Goal: Navigation & Orientation: Understand site structure

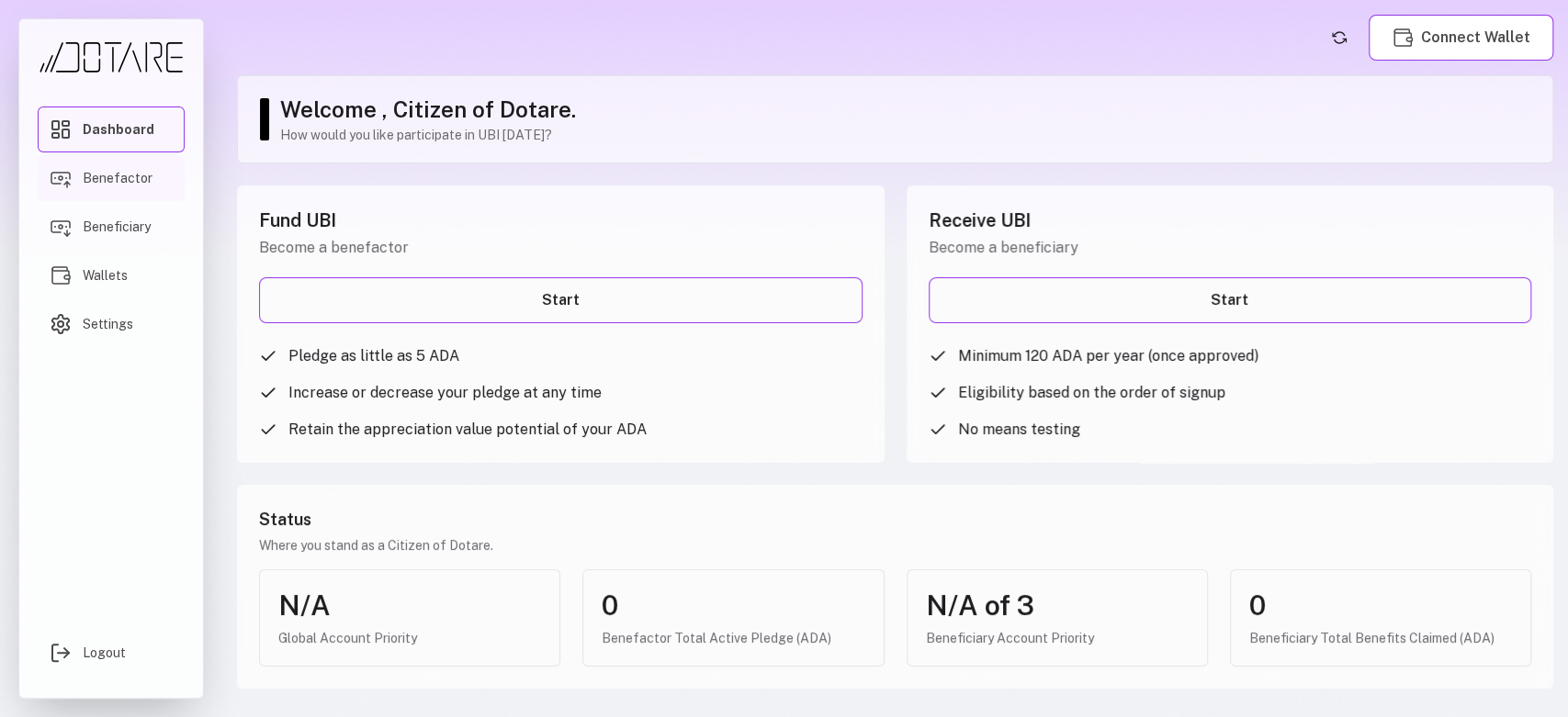
click at [131, 174] on span "Benefactor" at bounding box center [117, 178] width 70 height 18
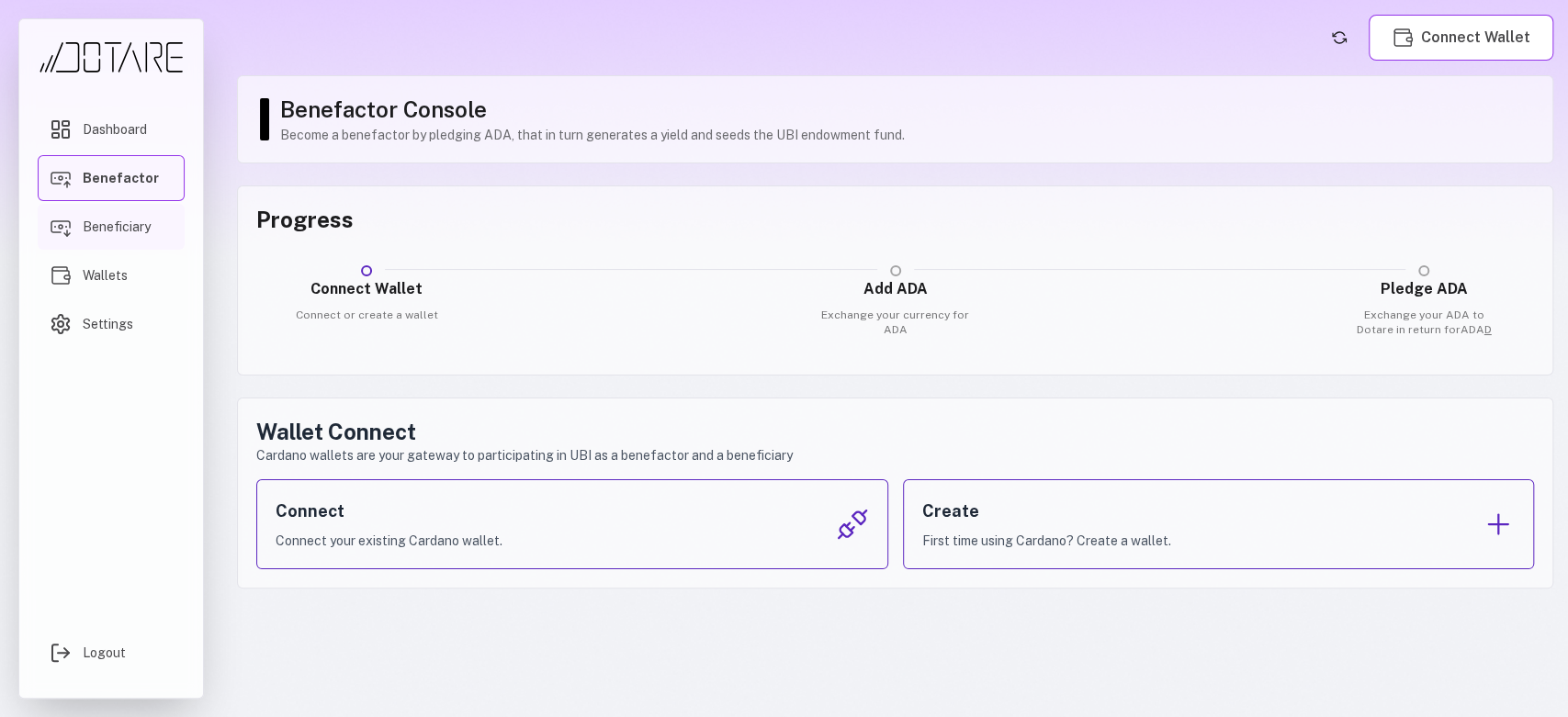
click at [116, 240] on link "Beneficiary" at bounding box center [112, 227] width 147 height 46
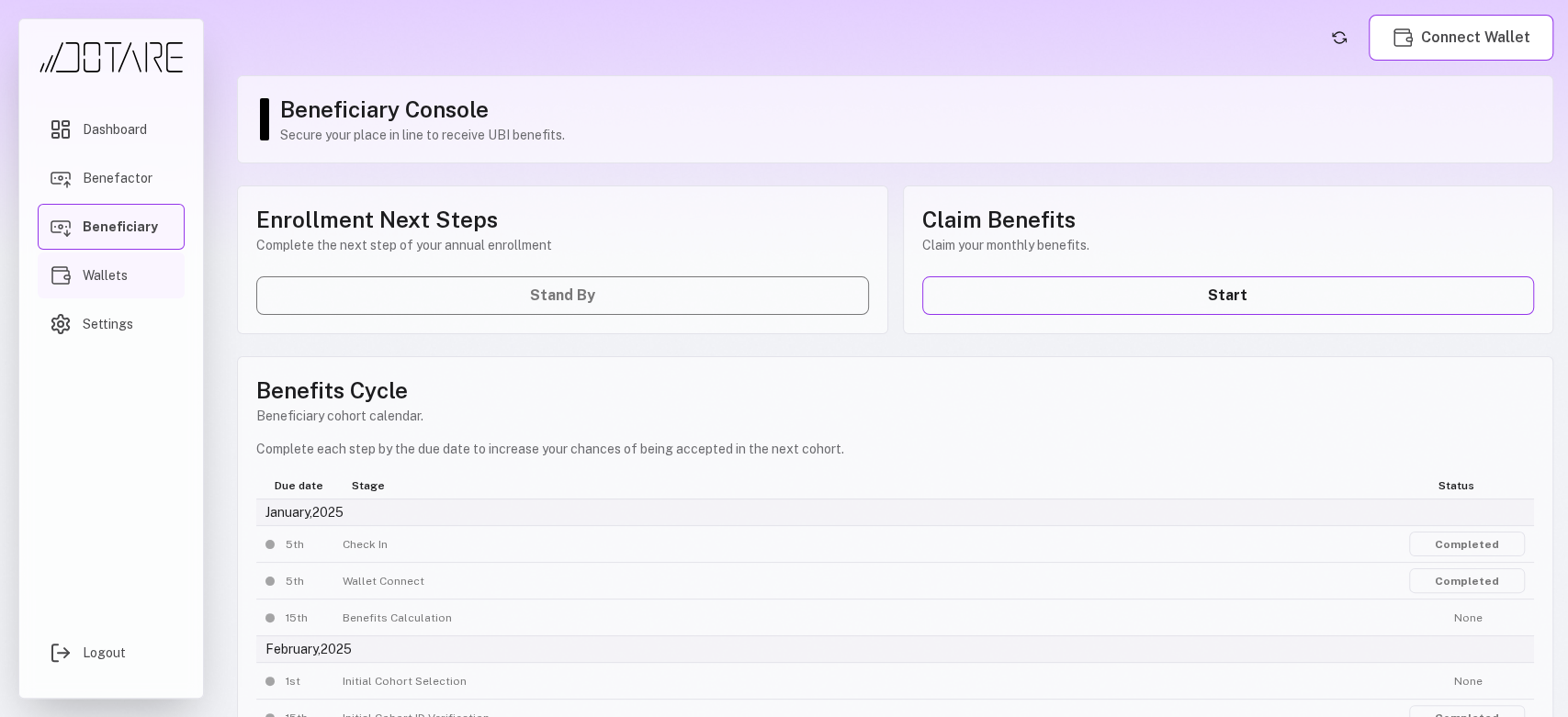
click at [115, 274] on span "Wallets" at bounding box center [105, 275] width 45 height 18
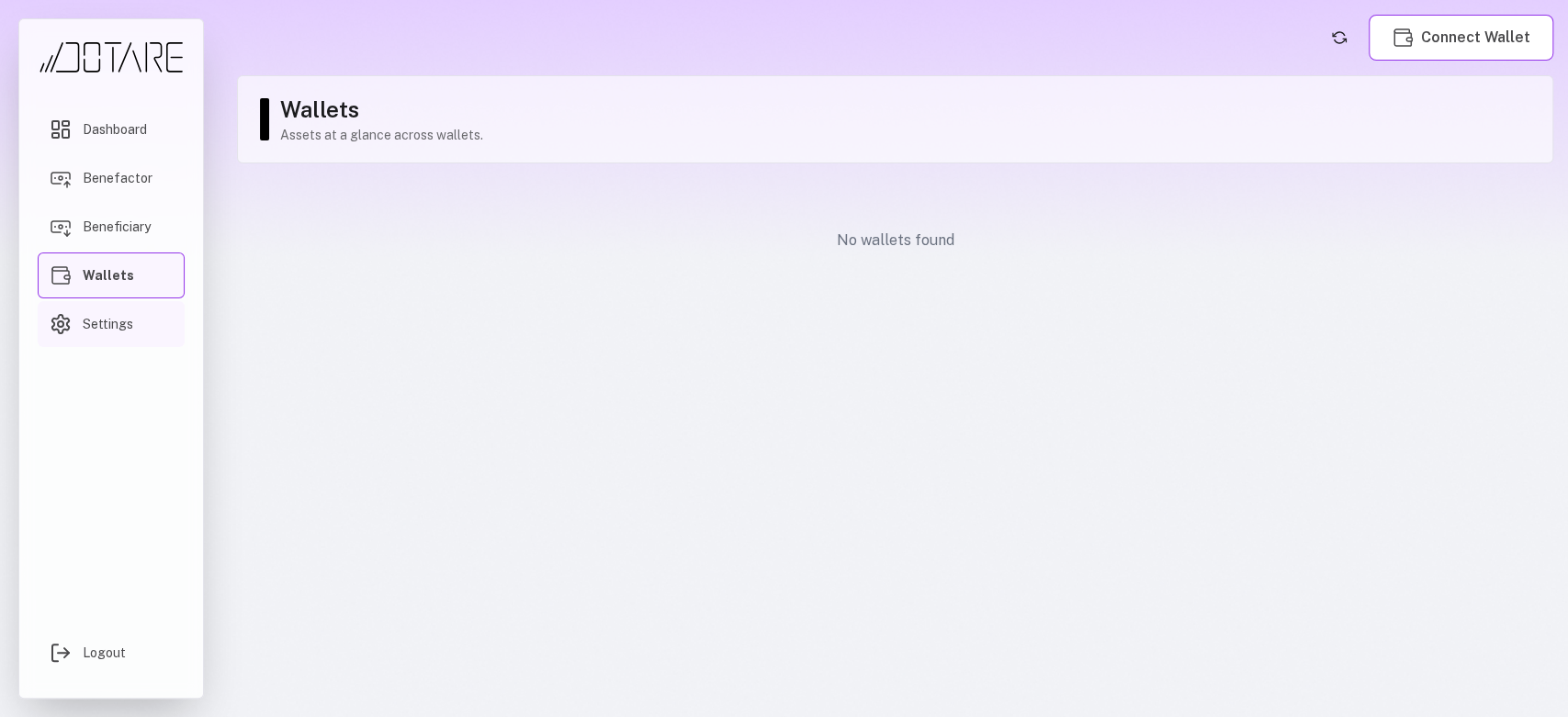
click at [112, 317] on span "Settings" at bounding box center [107, 323] width 50 height 18
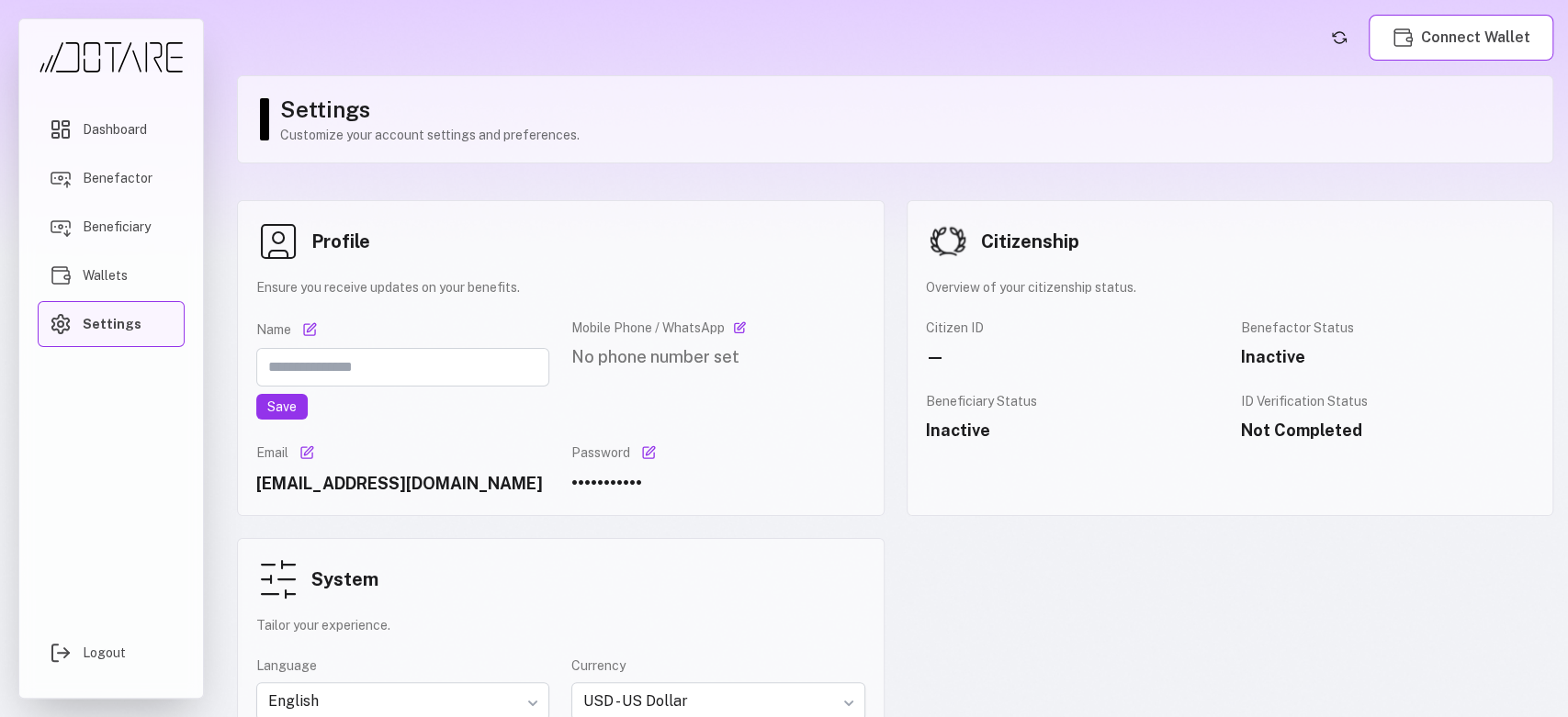
click at [110, 129] on span "Dashboard" at bounding box center [114, 128] width 64 height 18
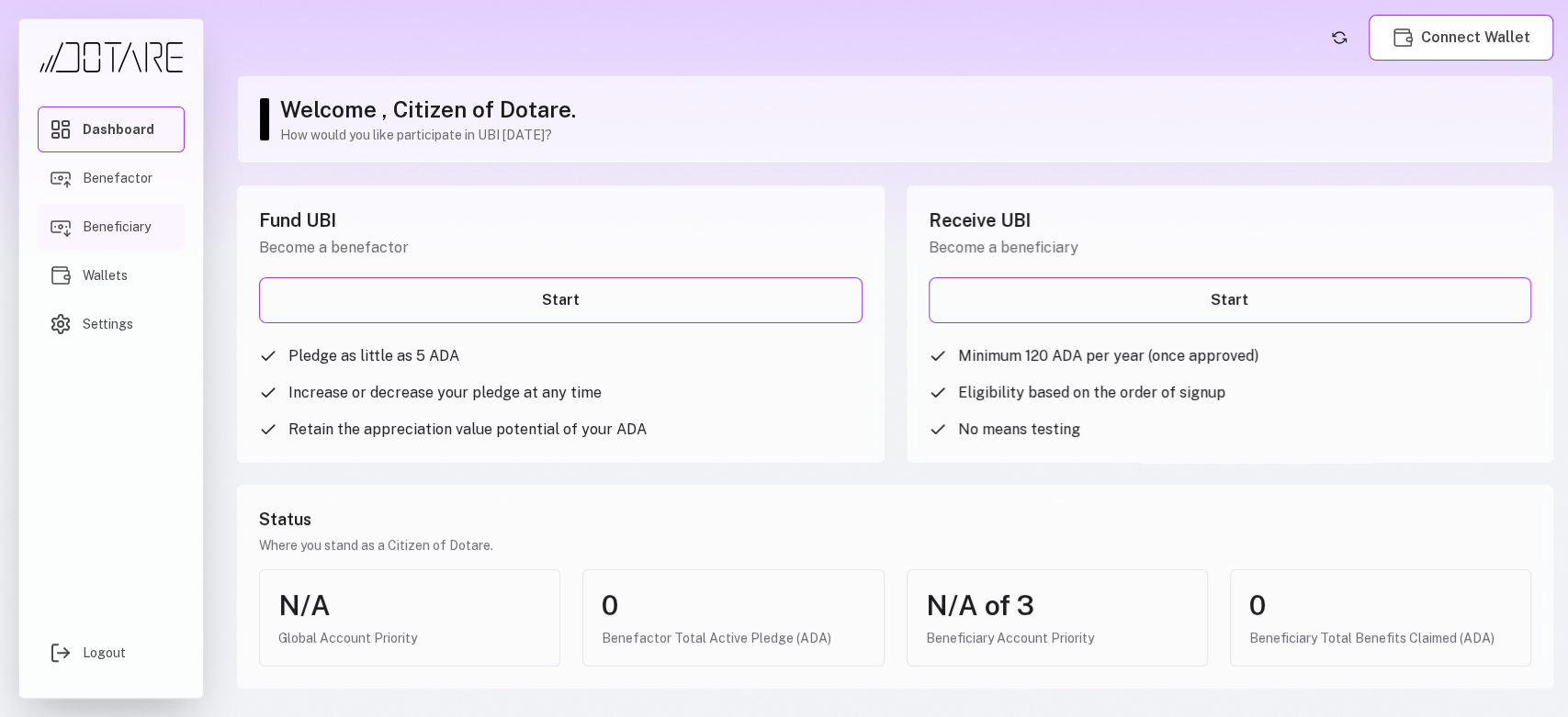
click at [92, 212] on link "Beneficiary" at bounding box center [112, 227] width 147 height 46
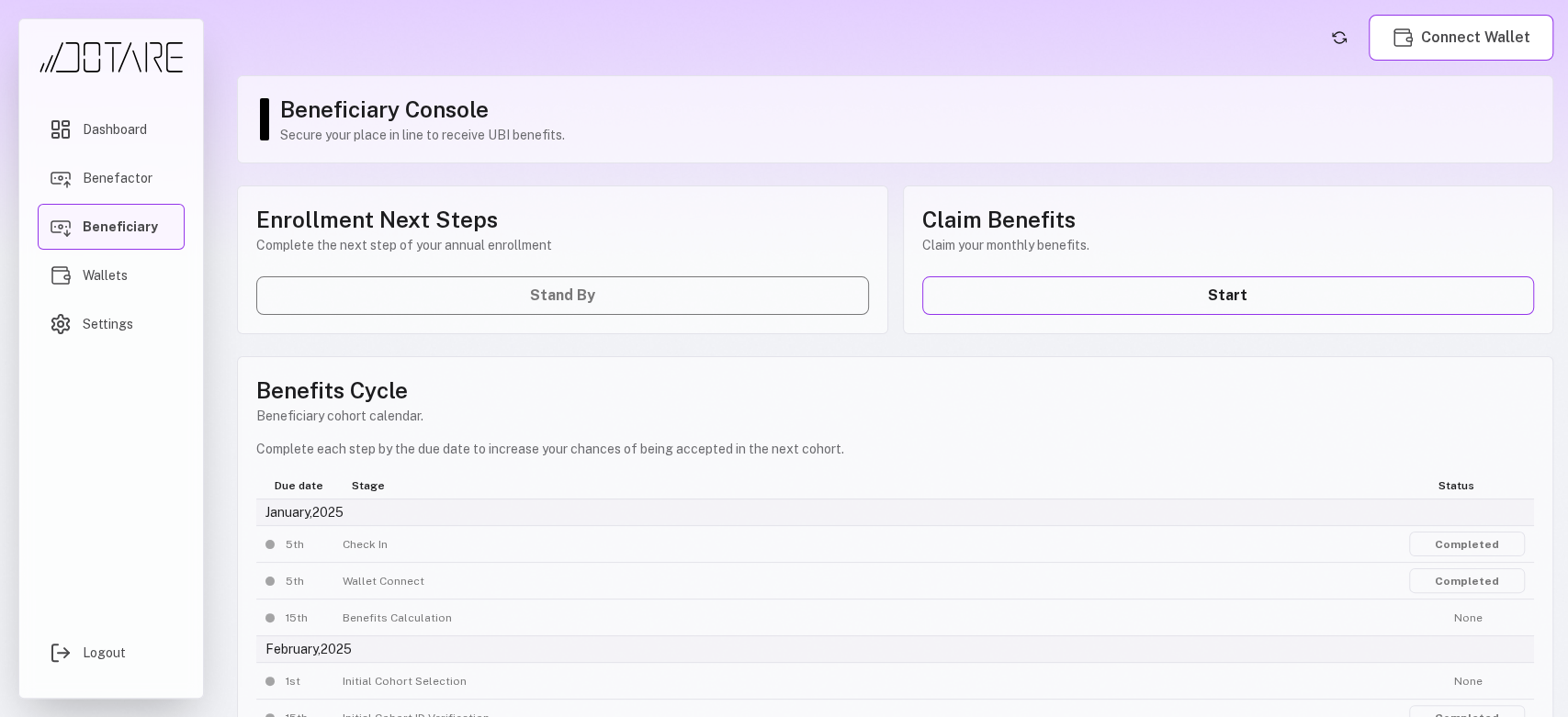
click at [100, 245] on link "Beneficiary" at bounding box center [112, 227] width 147 height 46
